Goal: Information Seeking & Learning: Find specific fact

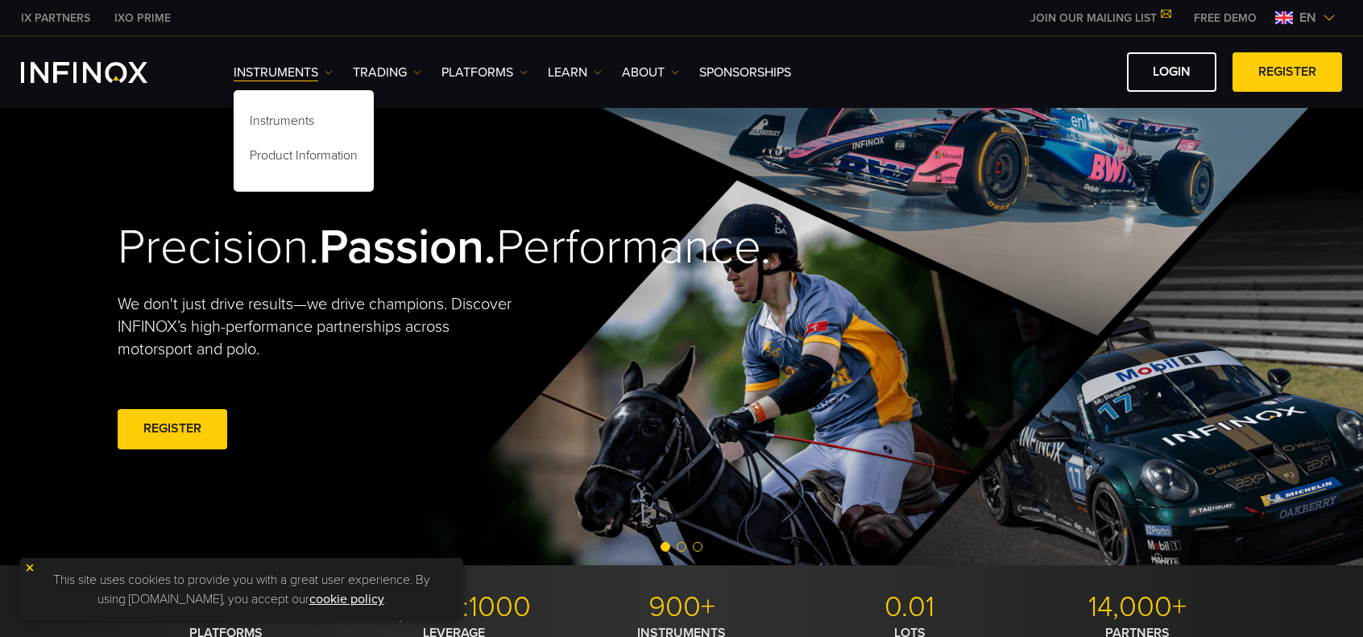
click at [856, 352] on div "Precision. Passion. Performance. We don't just drive results—we drive champions…" at bounding box center [681, 336] width 1160 height 457
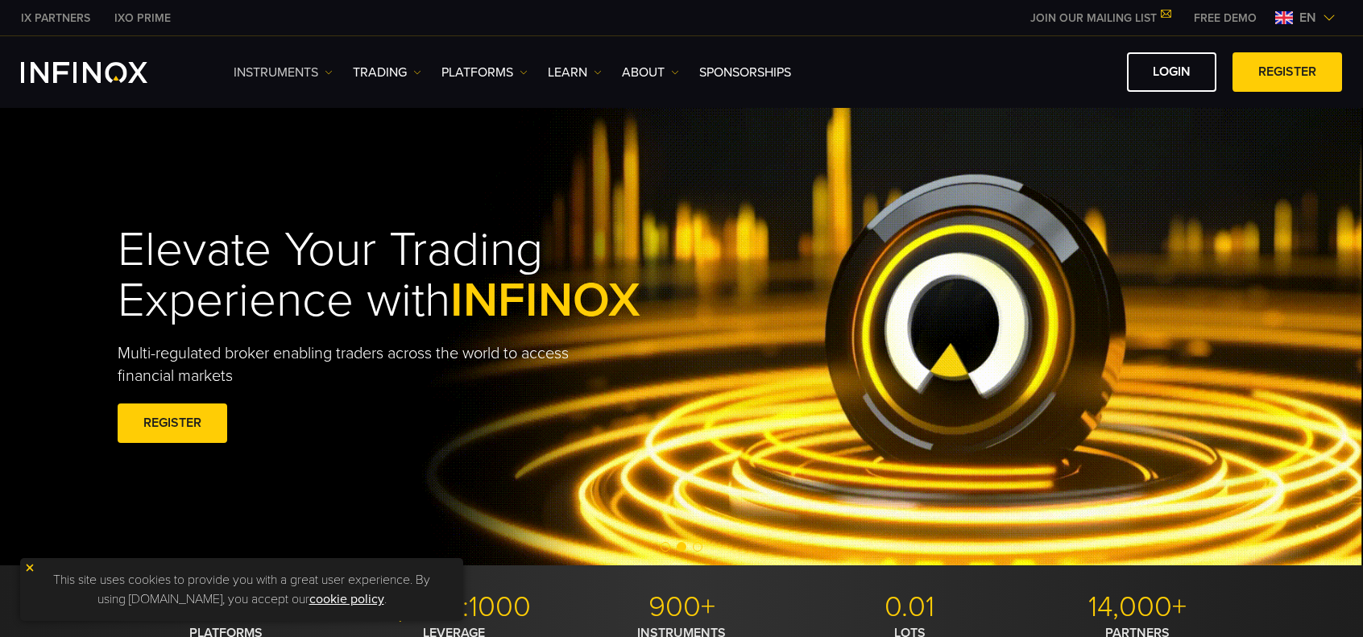
click at [327, 73] on img at bounding box center [329, 72] width 8 height 8
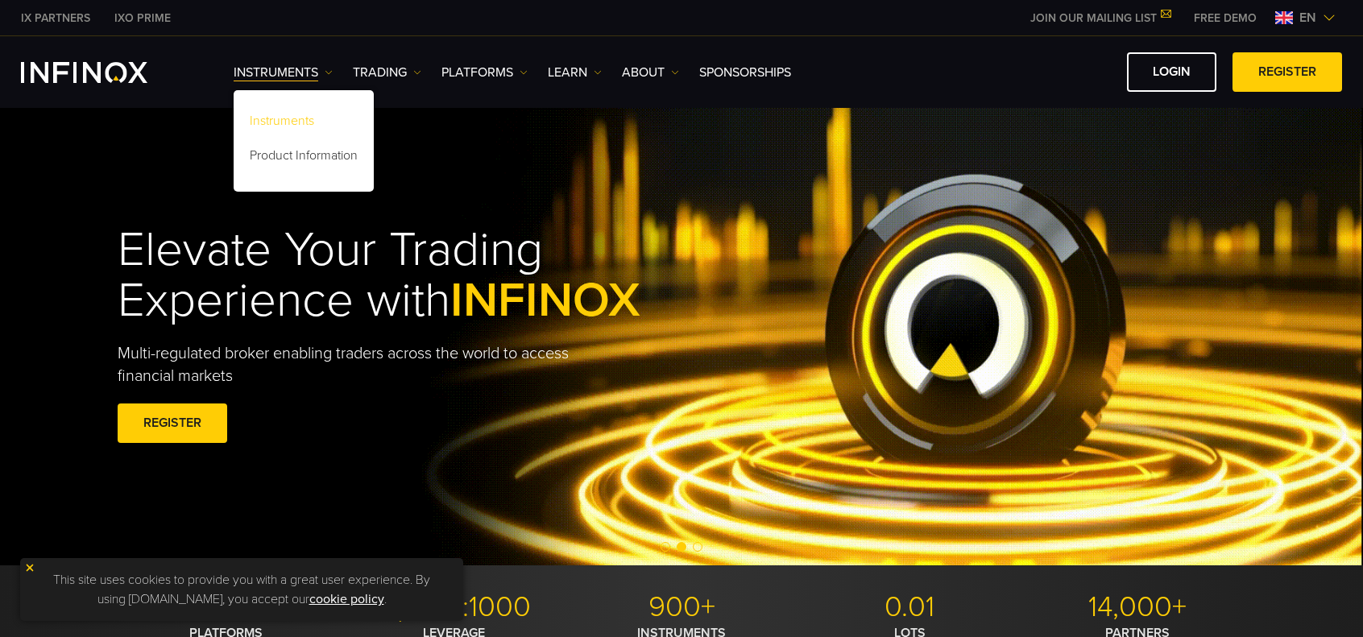
click at [280, 124] on link "Instruments" at bounding box center [304, 123] width 140 height 35
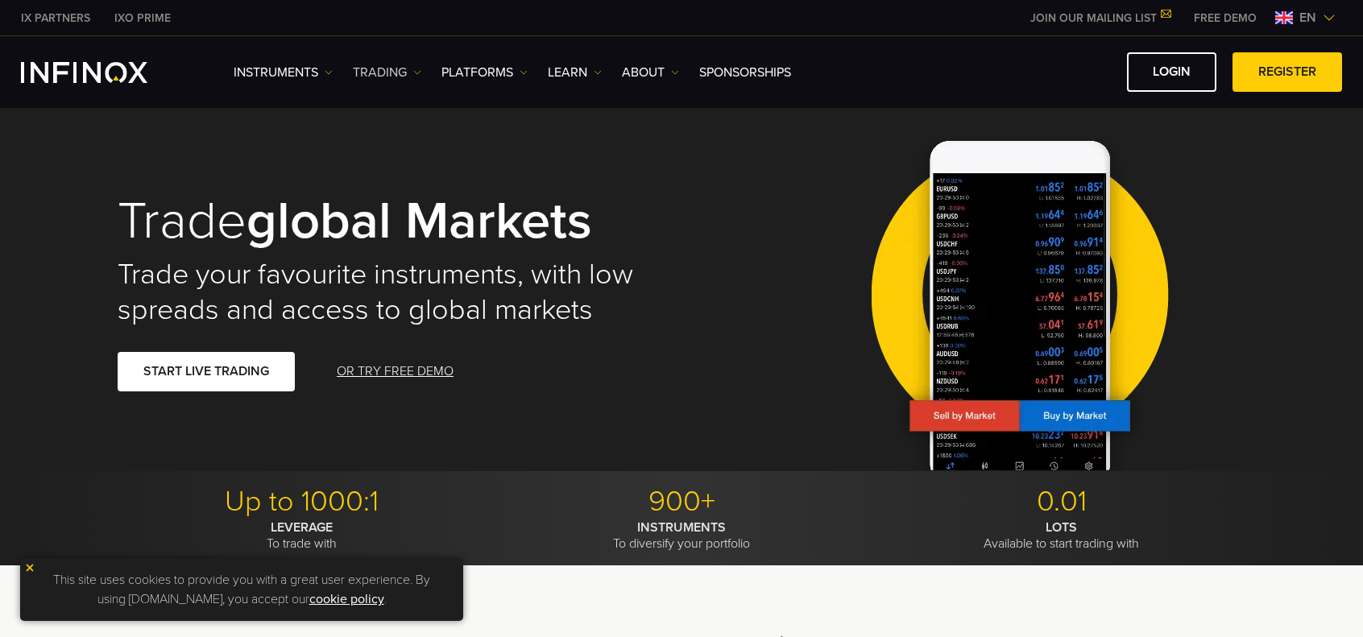
click at [419, 71] on img at bounding box center [417, 72] width 8 height 8
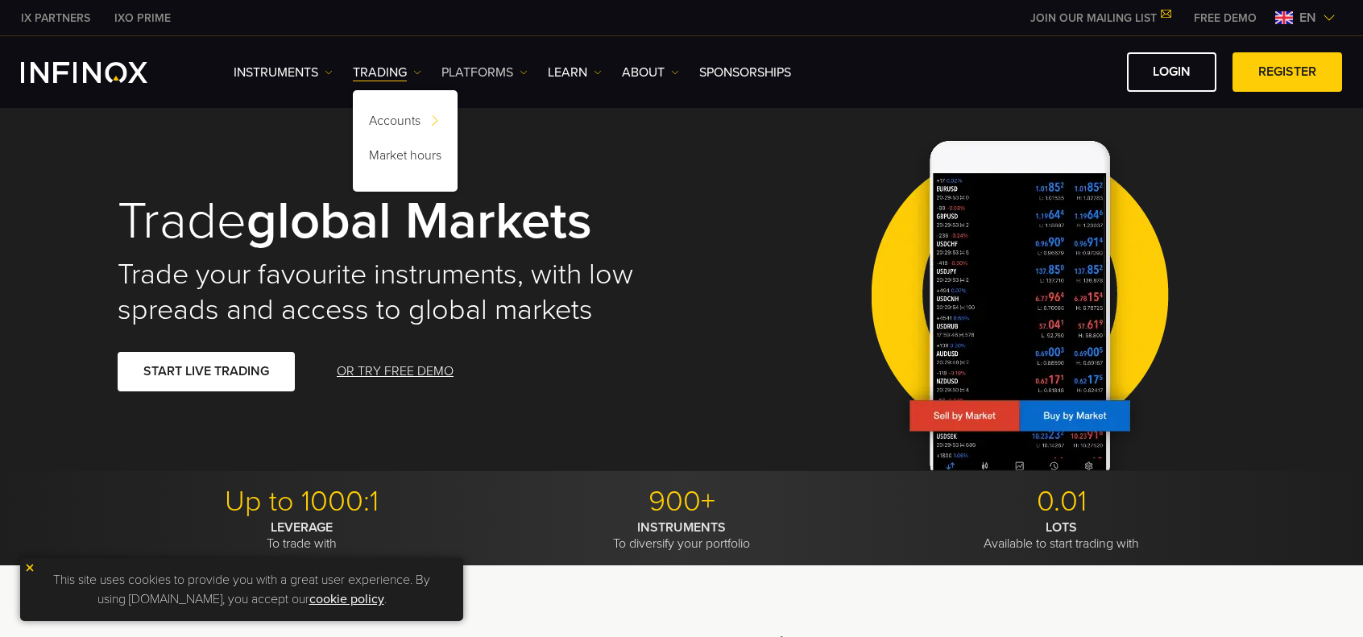
click at [525, 68] on img at bounding box center [523, 72] width 8 height 8
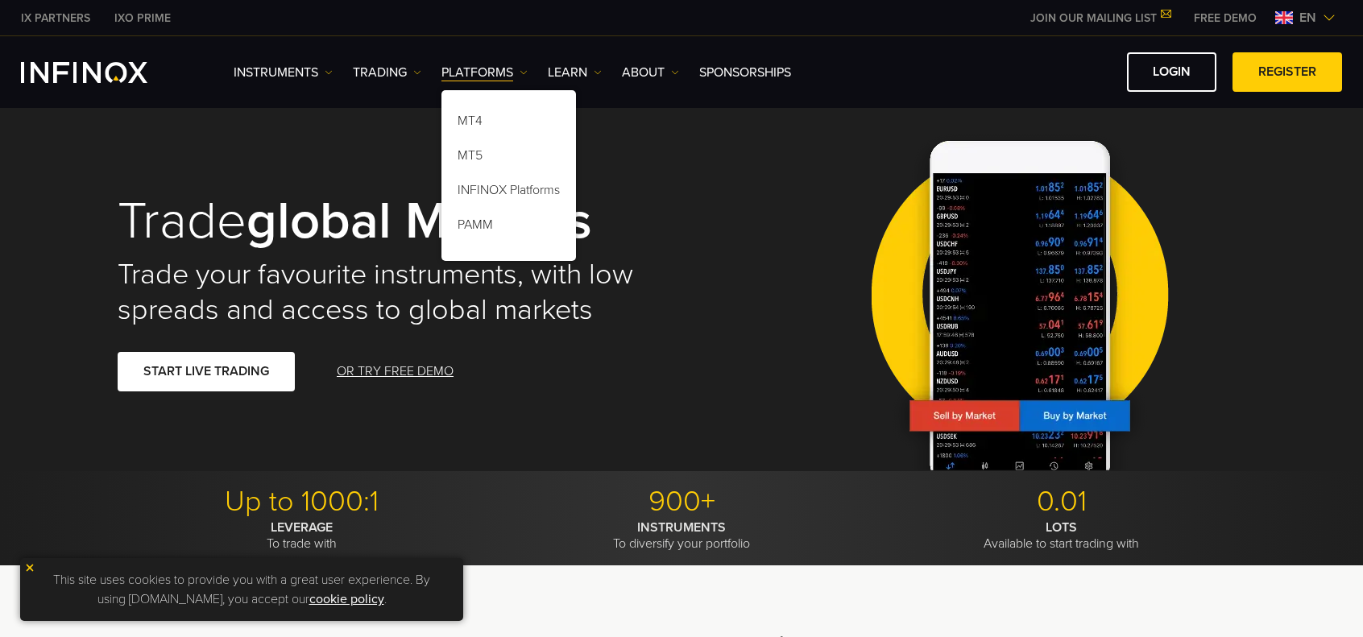
click at [641, 400] on div "Trade global markets Trade your favourite instruments, with low spreads and acc…" at bounding box center [388, 293] width 541 height 262
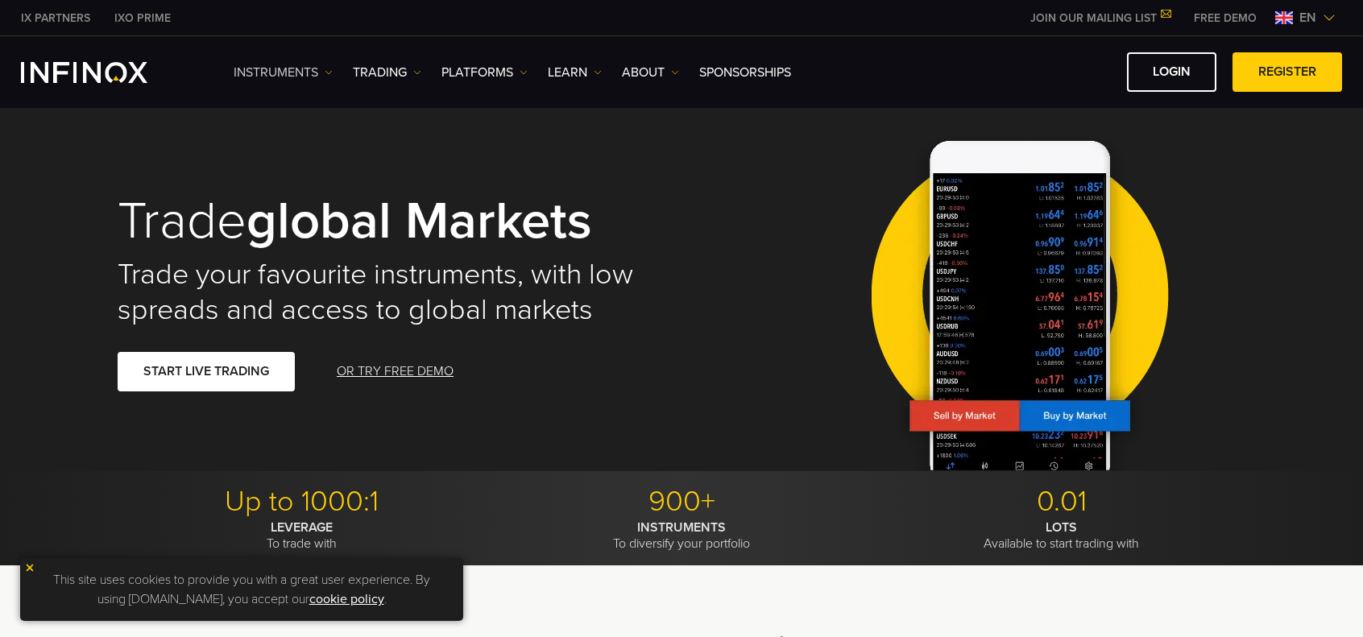
click at [329, 72] on img at bounding box center [329, 72] width 8 height 8
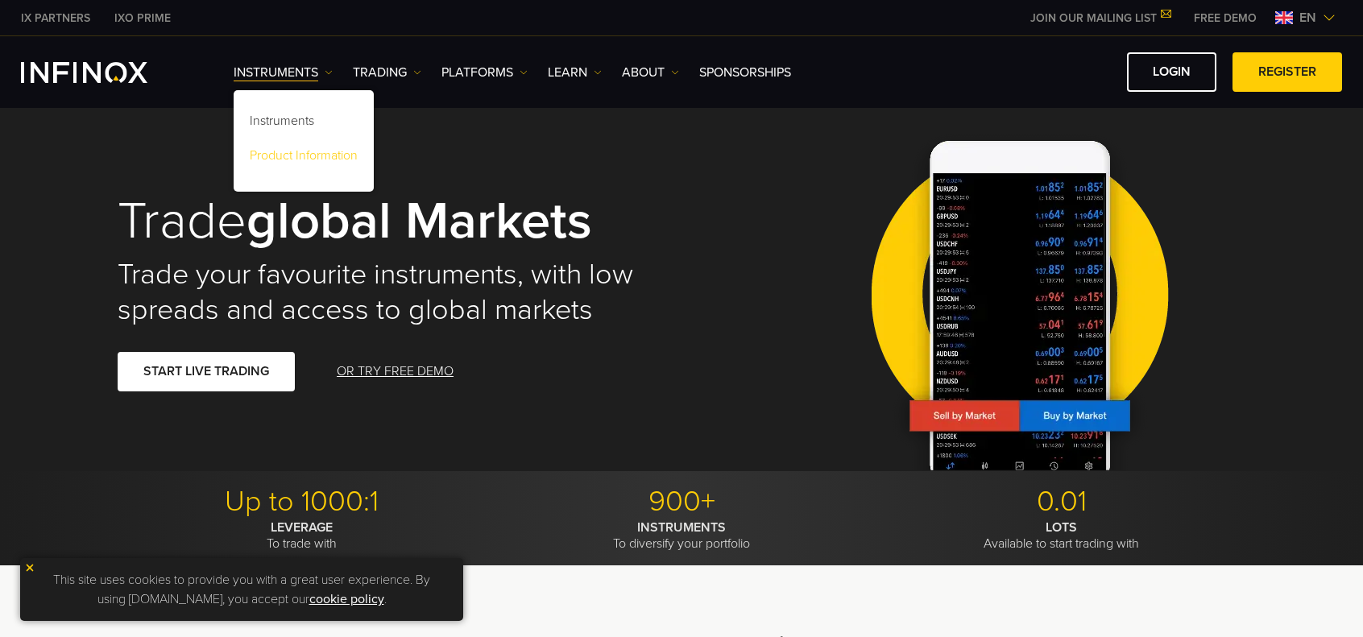
click at [296, 157] on link "Product Information" at bounding box center [304, 158] width 140 height 35
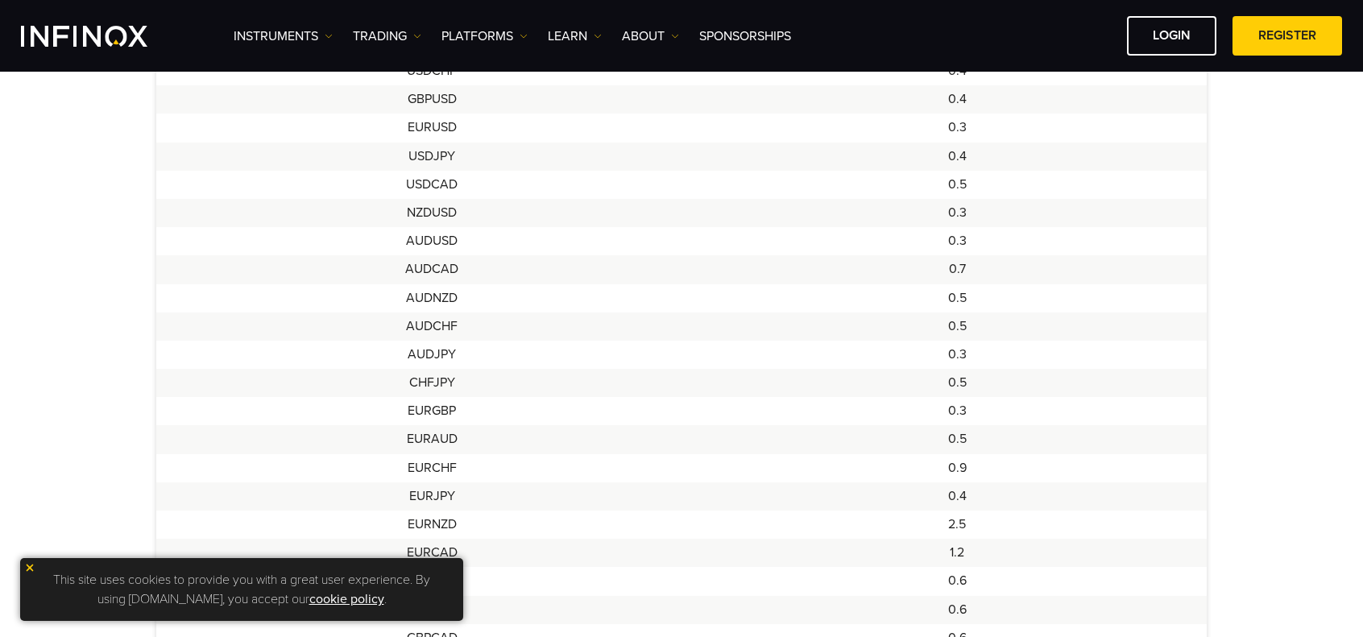
scroll to position [644, 0]
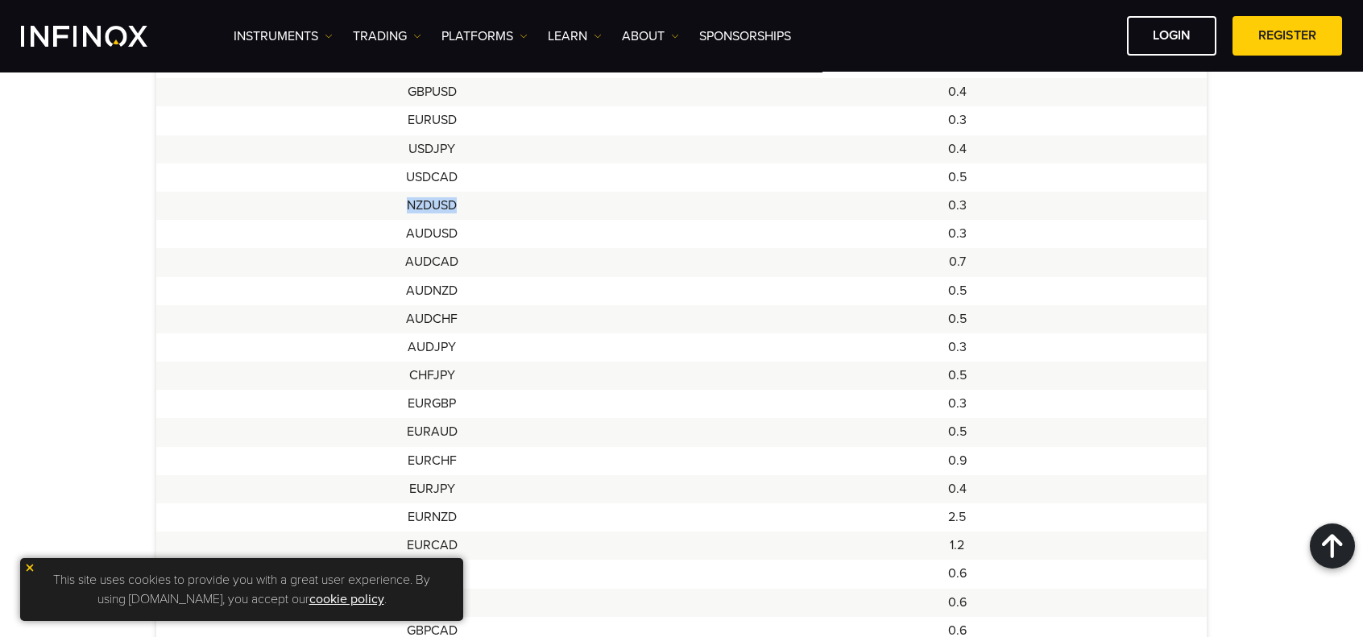
drag, startPoint x: 407, startPoint y: 206, endPoint x: 499, endPoint y: 206, distance: 91.8
click at [499, 206] on td "NZDUSD" at bounding box center [431, 206] width 551 height 28
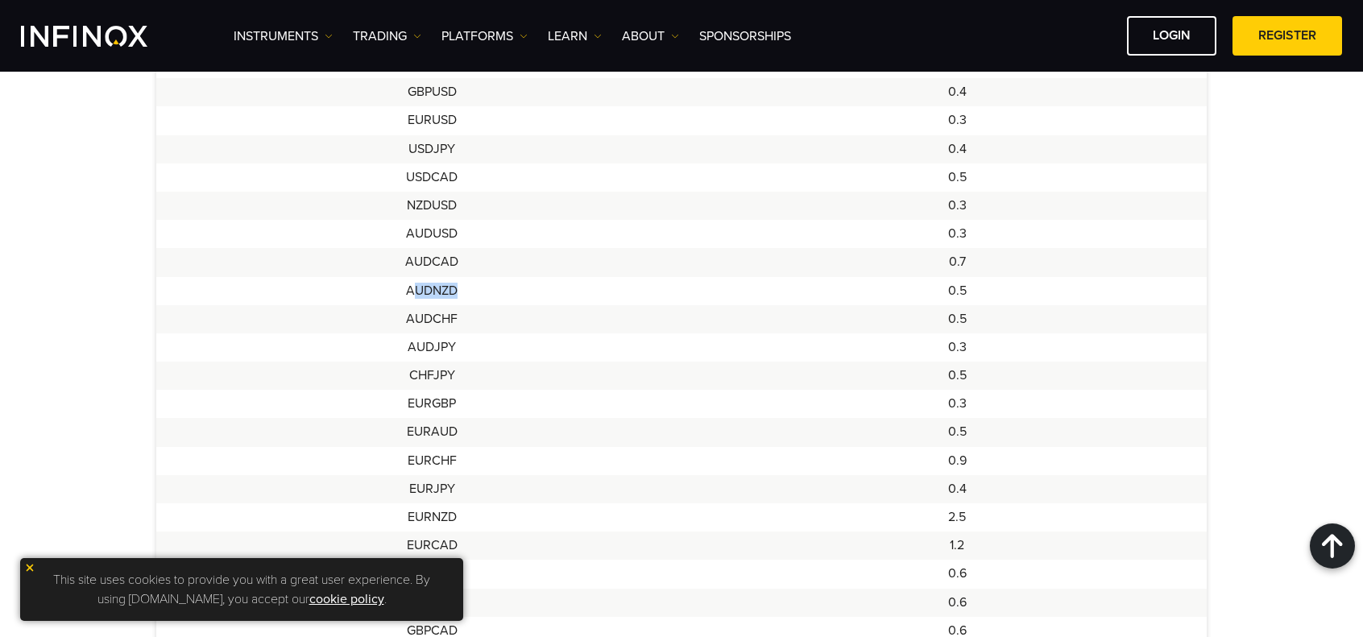
drag, startPoint x: 409, startPoint y: 292, endPoint x: 486, endPoint y: 283, distance: 77.0
click at [486, 283] on td "AUDNZD" at bounding box center [431, 291] width 551 height 28
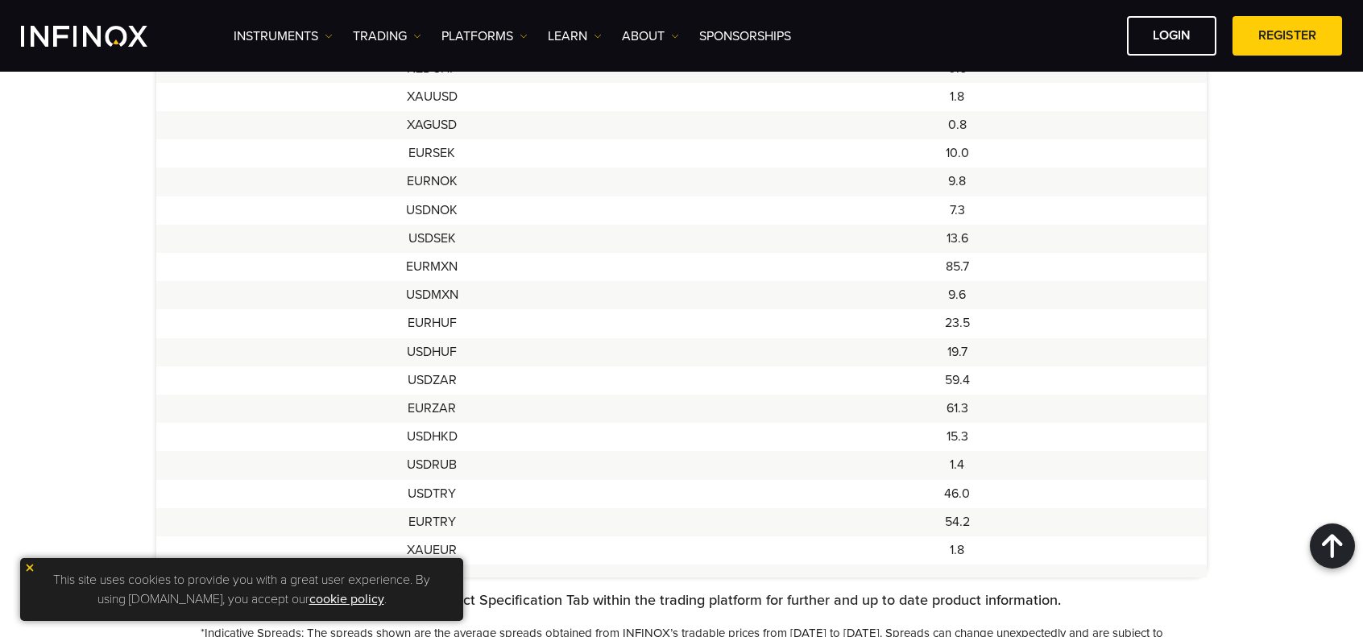
scroll to position [1369, 0]
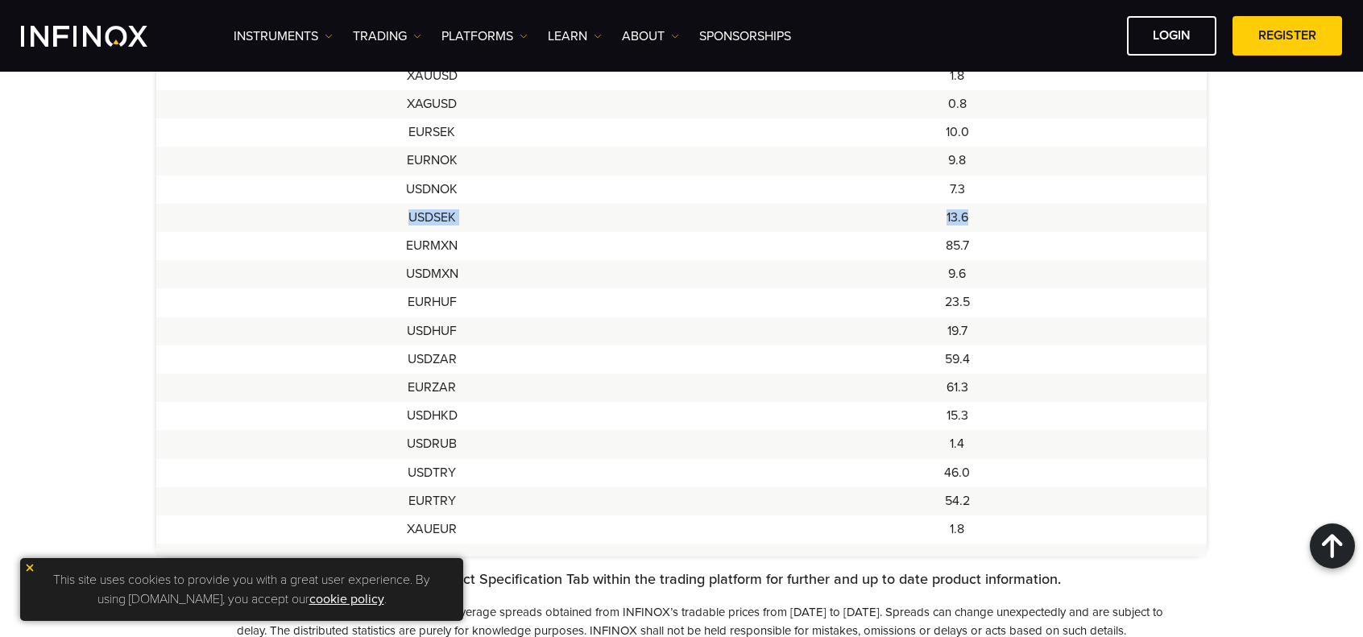
drag, startPoint x: 411, startPoint y: 220, endPoint x: 1090, endPoint y: 213, distance: 678.9
click at [1090, 213] on tr "USDSEK 13.6" at bounding box center [681, 218] width 1050 height 28
drag, startPoint x: 407, startPoint y: 253, endPoint x: 1202, endPoint y: 295, distance: 795.2
click at [667, 354] on td "USDZAR" at bounding box center [431, 359] width 551 height 28
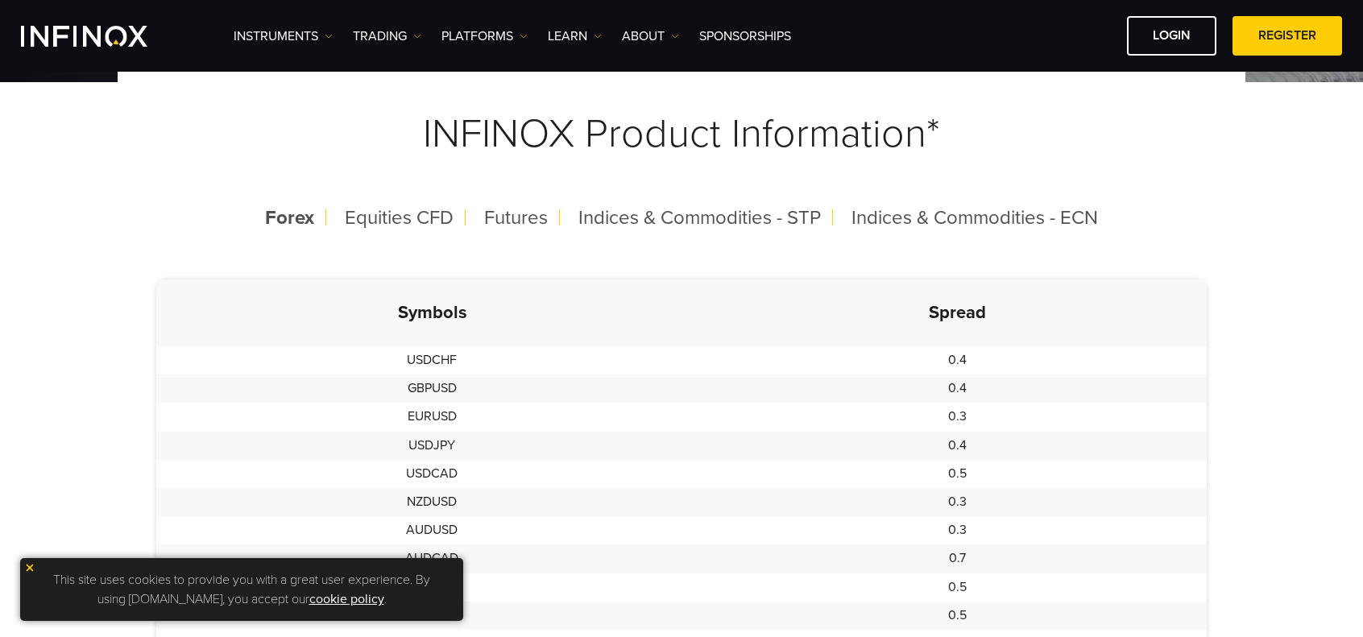
scroll to position [403, 0]
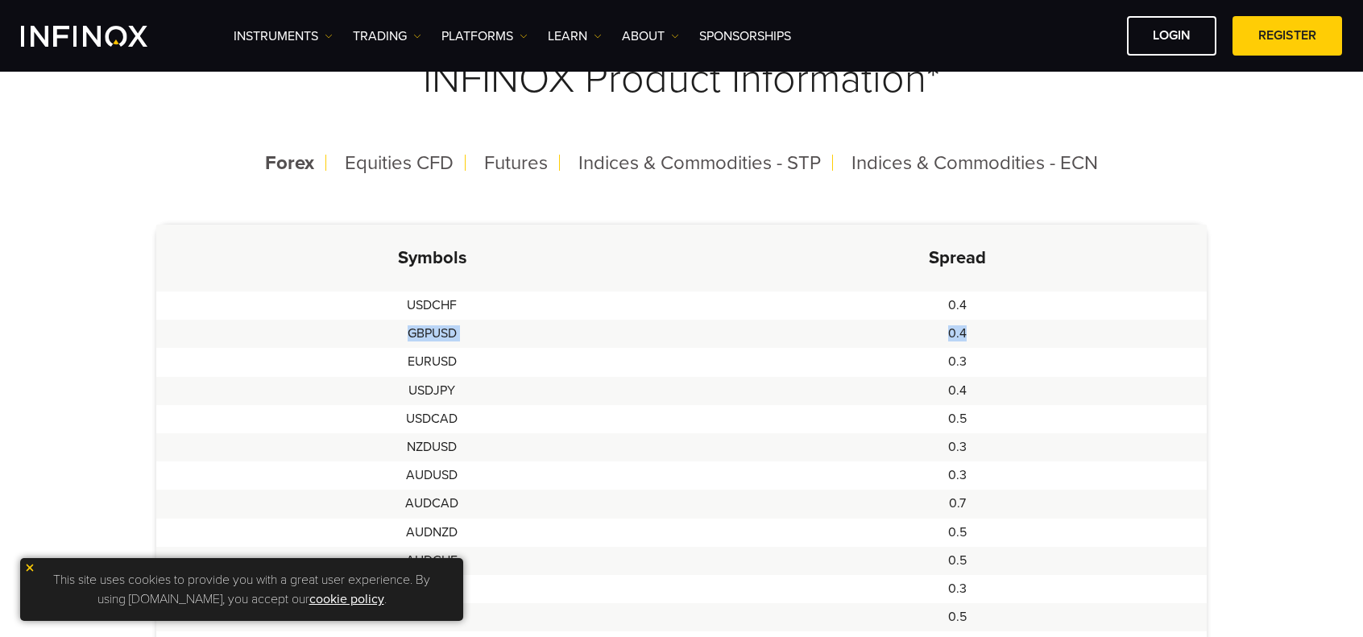
drag, startPoint x: 406, startPoint y: 331, endPoint x: 1048, endPoint y: 333, distance: 641.8
click at [1048, 333] on tr "GBPUSD 0.4" at bounding box center [681, 334] width 1050 height 28
click at [326, 33] on img at bounding box center [329, 36] width 8 height 8
click at [304, 79] on link "Instruments" at bounding box center [304, 87] width 140 height 35
